Goal: Find specific page/section: Find specific page/section

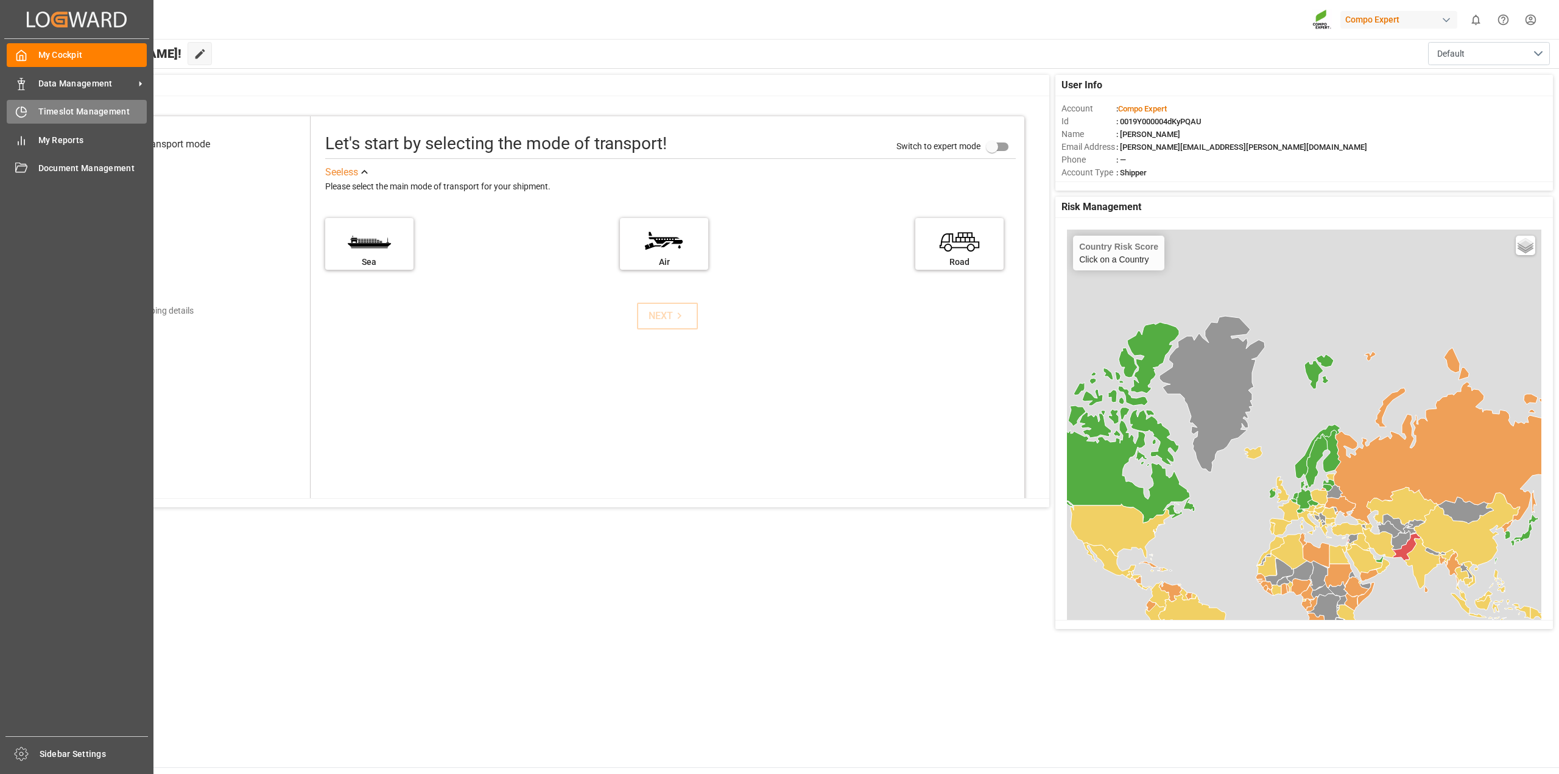
click at [24, 115] on icon at bounding box center [21, 112] width 12 height 12
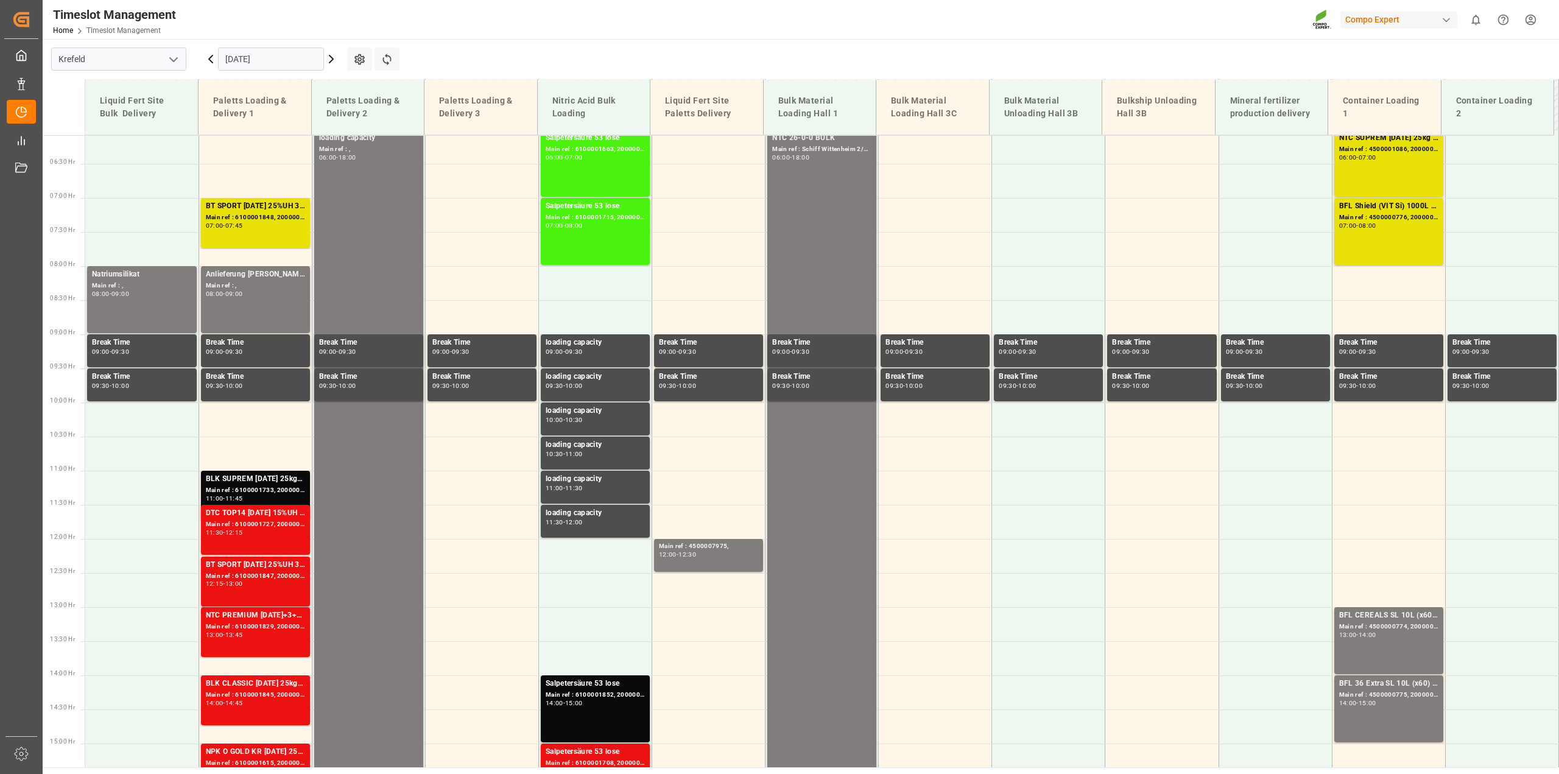
scroll to position [421, 0]
